Goal: Entertainment & Leisure: Consume media (video, audio)

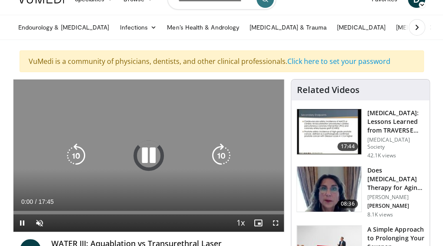
scroll to position [40, 0]
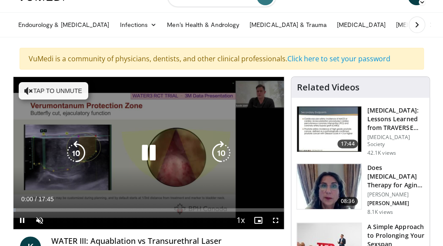
click at [58, 94] on button "Tap to unmute" at bounding box center [54, 90] width 70 height 17
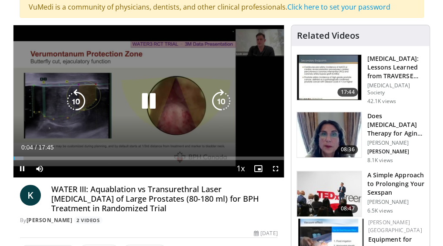
scroll to position [92, 0]
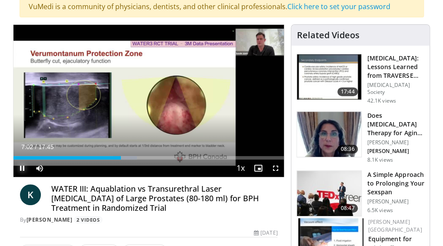
click at [21, 166] on span "Video Player" at bounding box center [21, 168] width 17 height 17
click at [20, 166] on span "Video Player" at bounding box center [21, 168] width 17 height 17
click at [20, 166] on video-js "**********" at bounding box center [148, 101] width 271 height 152
click at [23, 167] on span "Video Player" at bounding box center [21, 168] width 17 height 17
